Goal: Navigation & Orientation: Find specific page/section

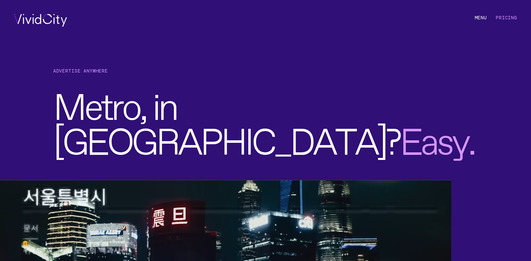
click at [485, 17] on li "M e n u" at bounding box center [481, 20] width 12 height 13
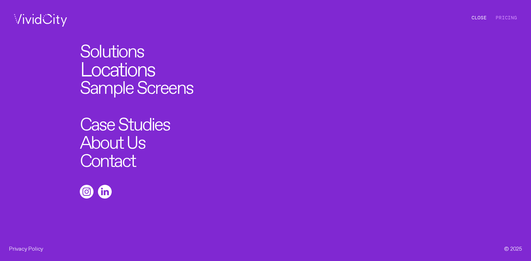
click at [122, 67] on link "Locations" at bounding box center [117, 67] width 75 height 20
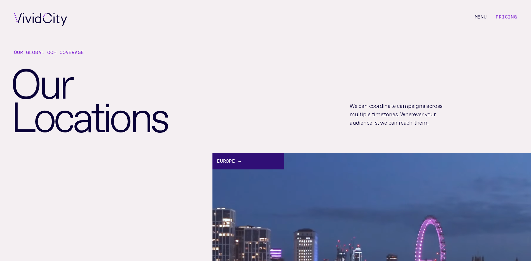
scroll to position [0, 0]
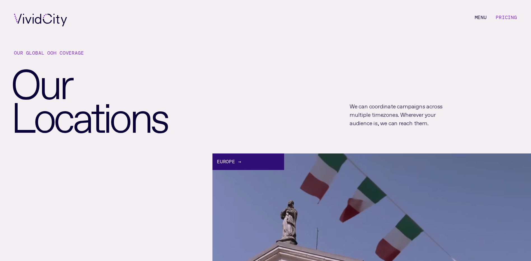
click at [480, 15] on li "M e n u C l o s e" at bounding box center [481, 20] width 12 height 13
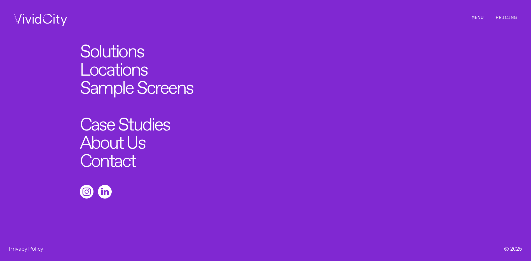
scroll to position [0, 0]
click at [132, 50] on link "Solutions" at bounding box center [115, 48] width 71 height 20
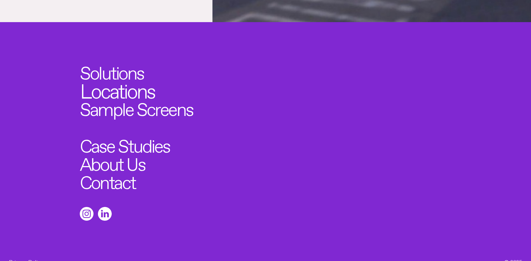
scroll to position [2045, 0]
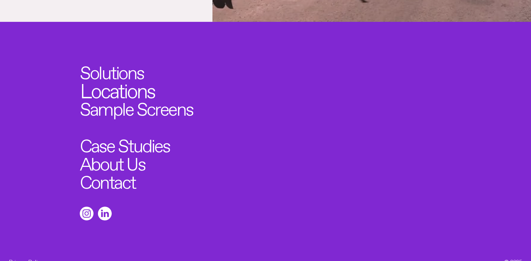
click at [131, 85] on link "Locations" at bounding box center [117, 88] width 75 height 20
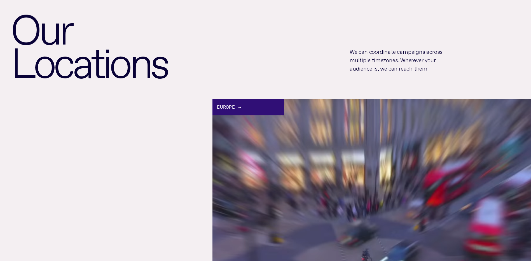
click at [235, 111] on div "Europe →" at bounding box center [249, 107] width 72 height 17
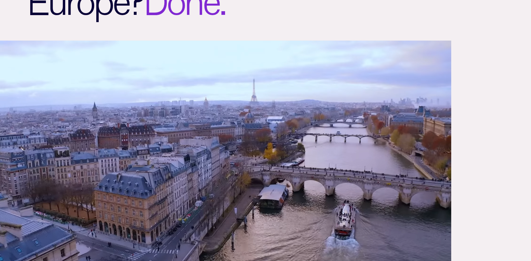
scroll to position [140, 0]
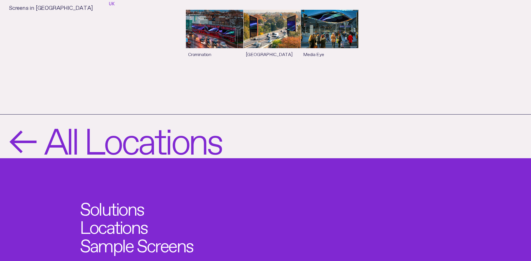
click at [29, 119] on span "←" at bounding box center [22, 136] width 26 height 35
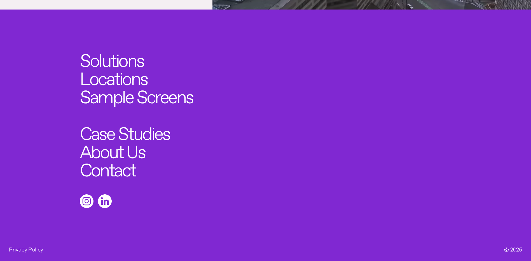
scroll to position [2058, 0]
